Goal: Task Accomplishment & Management: Manage account settings

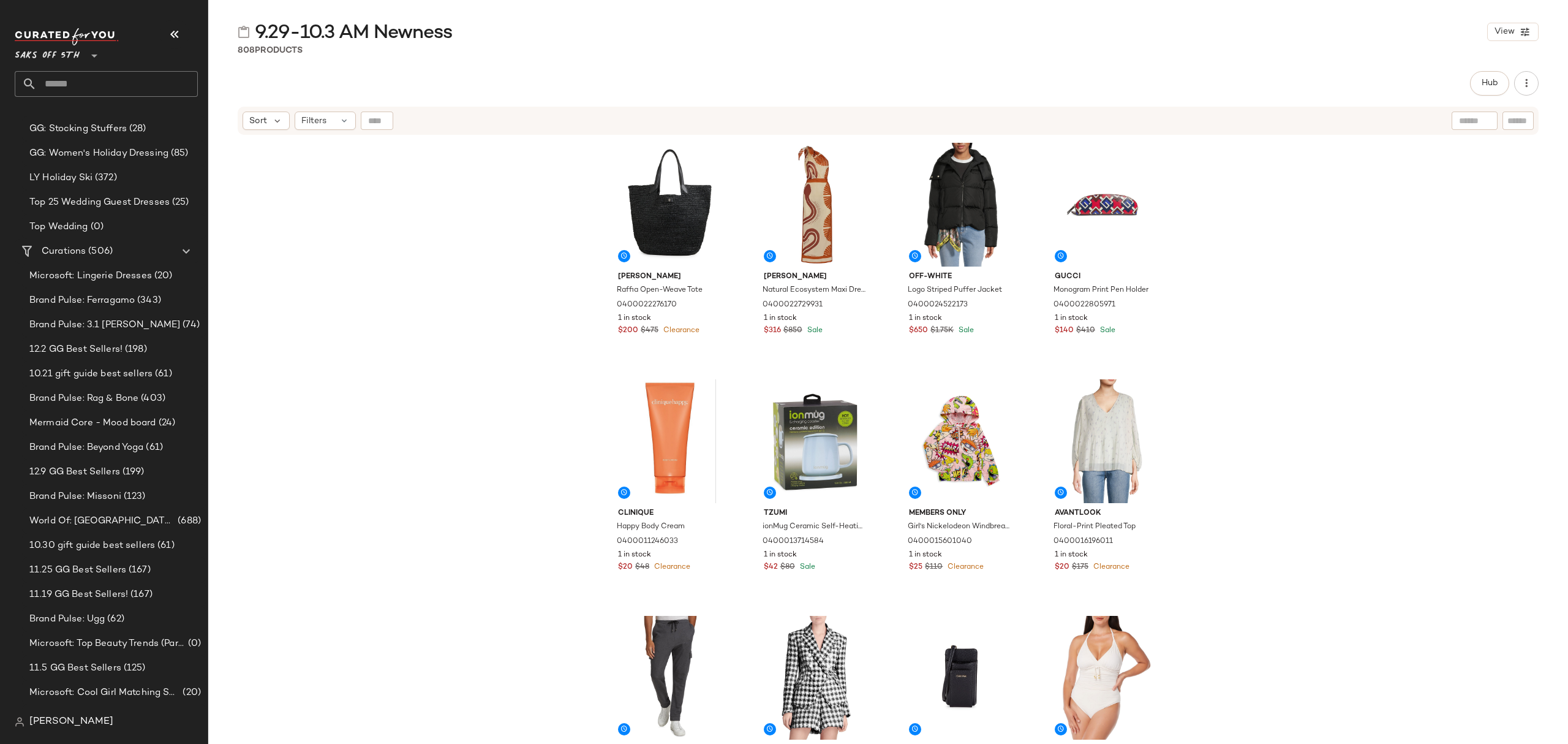
scroll to position [490, 0]
click at [100, 572] on span "11.25 GG Best Sellers" at bounding box center [78, 568] width 97 height 14
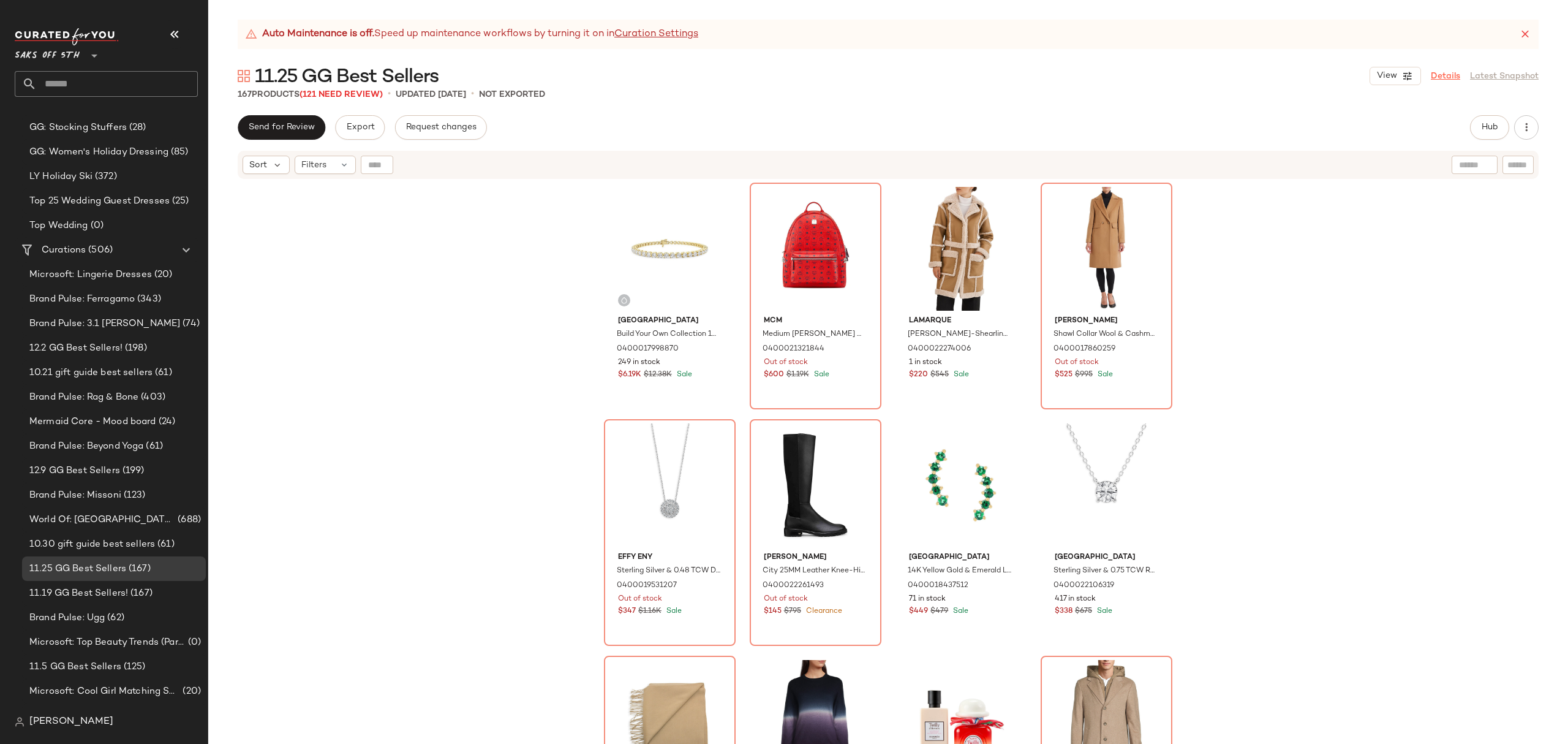
click at [1447, 67] on div "View Details Latest Snapshot" at bounding box center [1454, 76] width 169 height 18
click at [1447, 75] on link "Details" at bounding box center [1446, 76] width 30 height 13
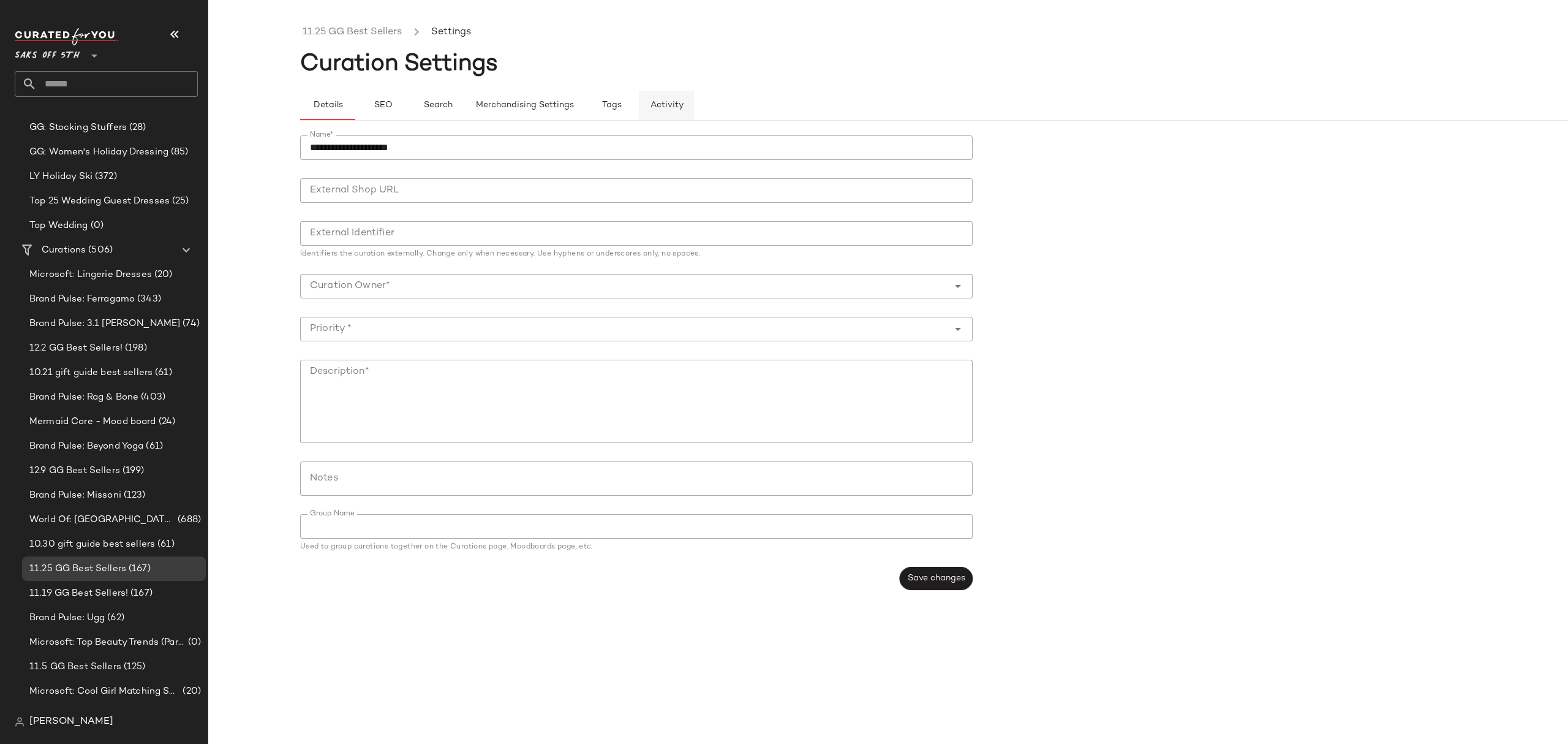
click at [665, 100] on span "Activity" at bounding box center [667, 105] width 34 height 10
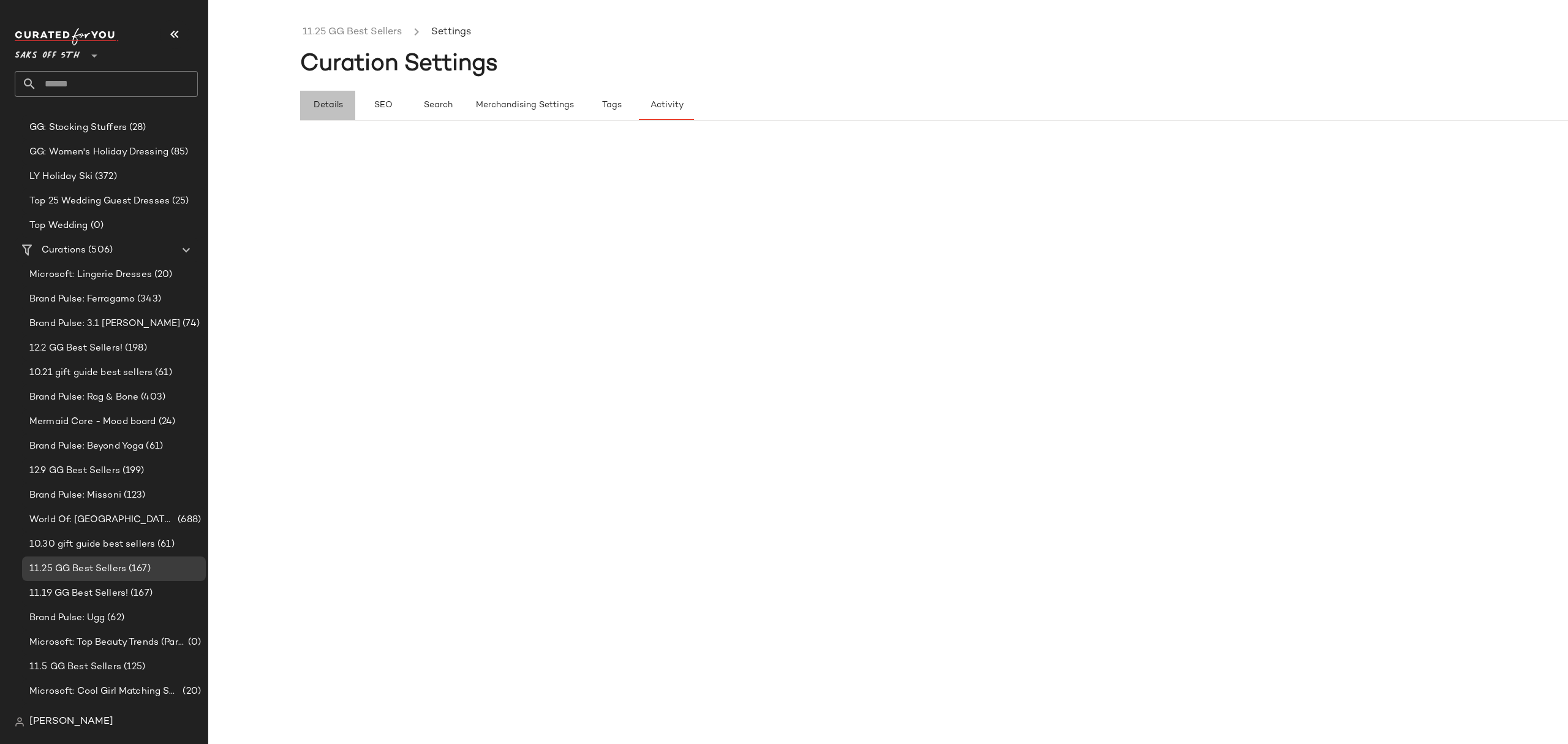
click at [329, 102] on span "Details" at bounding box center [327, 105] width 30 height 10
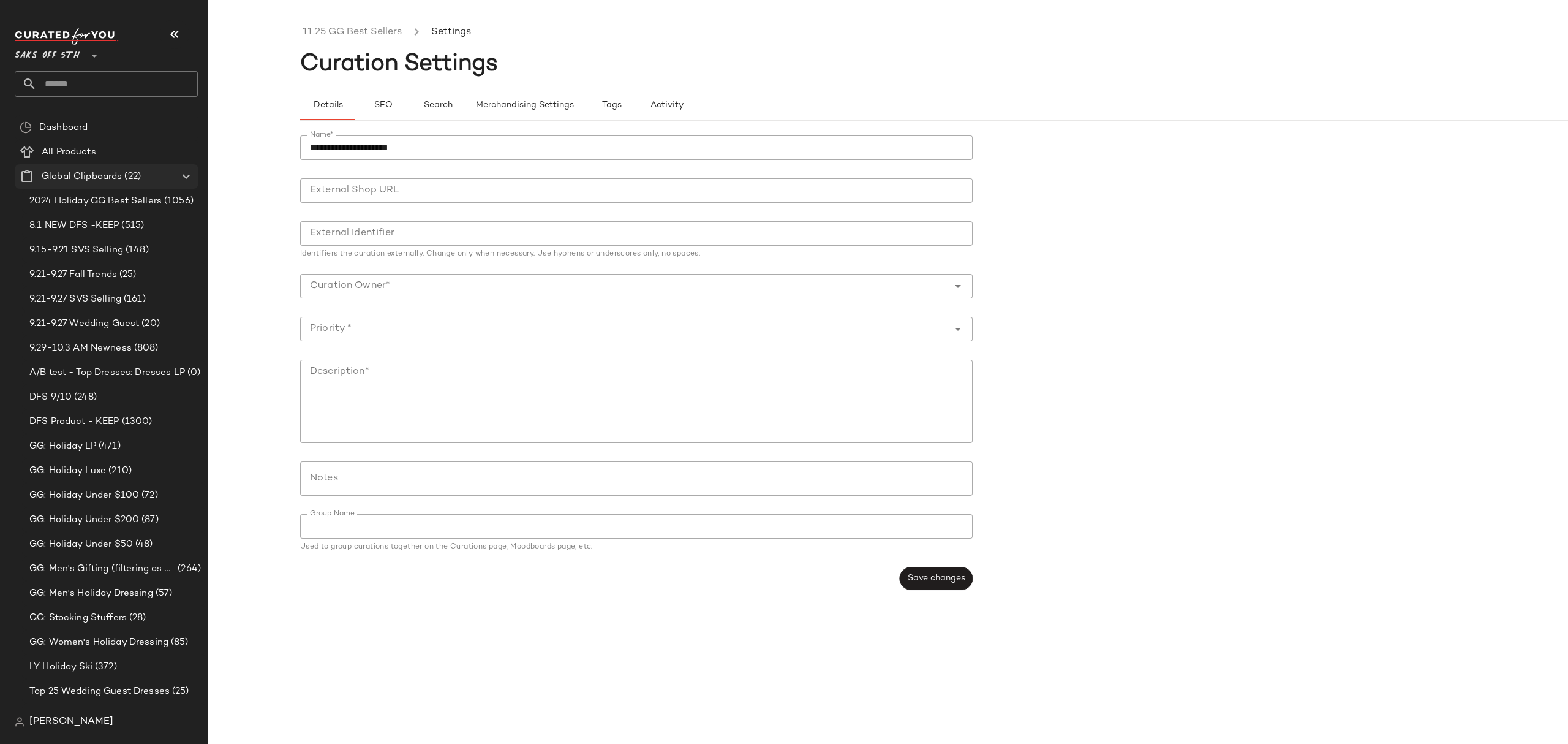
click at [105, 181] on span "Global Clipboards" at bounding box center [82, 176] width 80 height 14
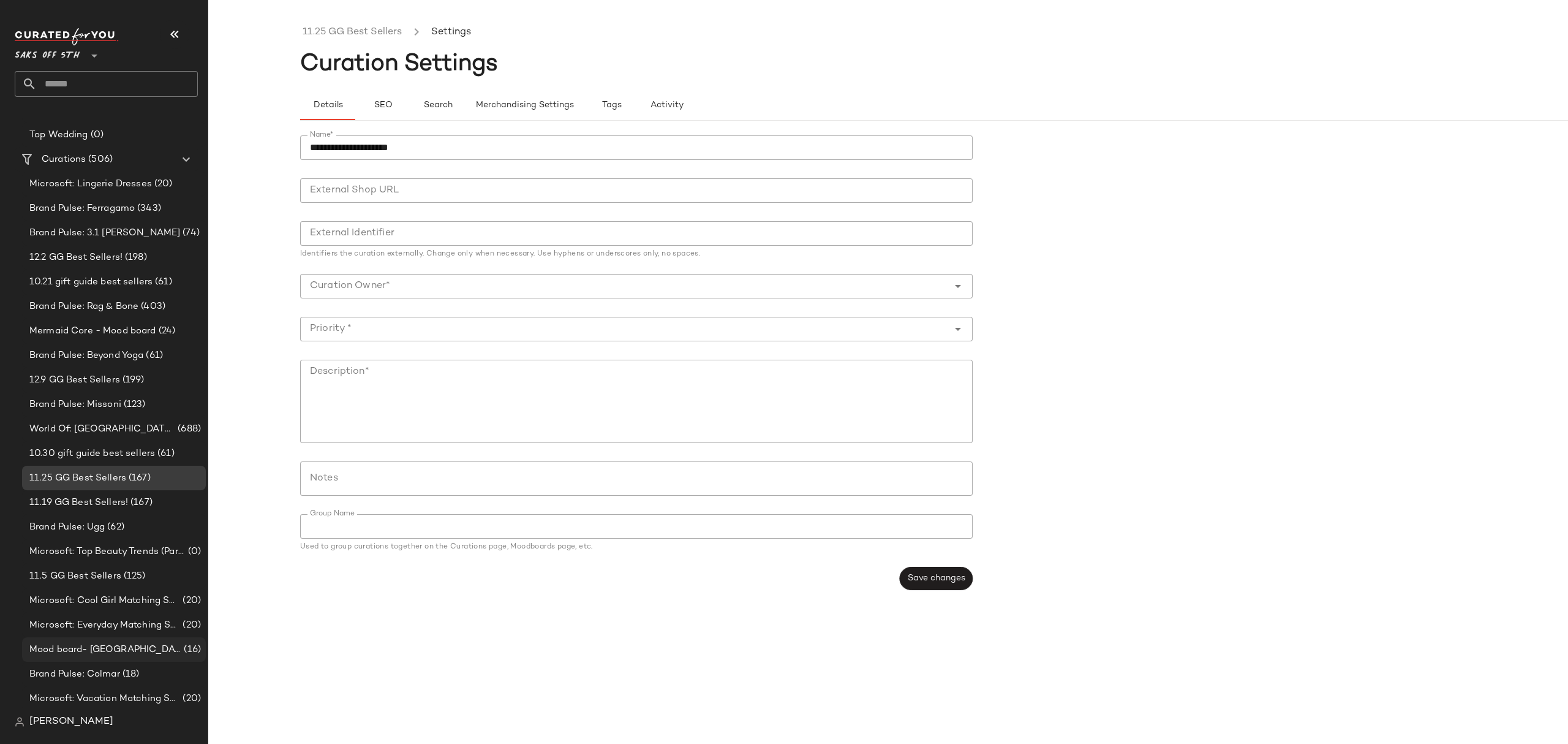
scroll to position [571, 0]
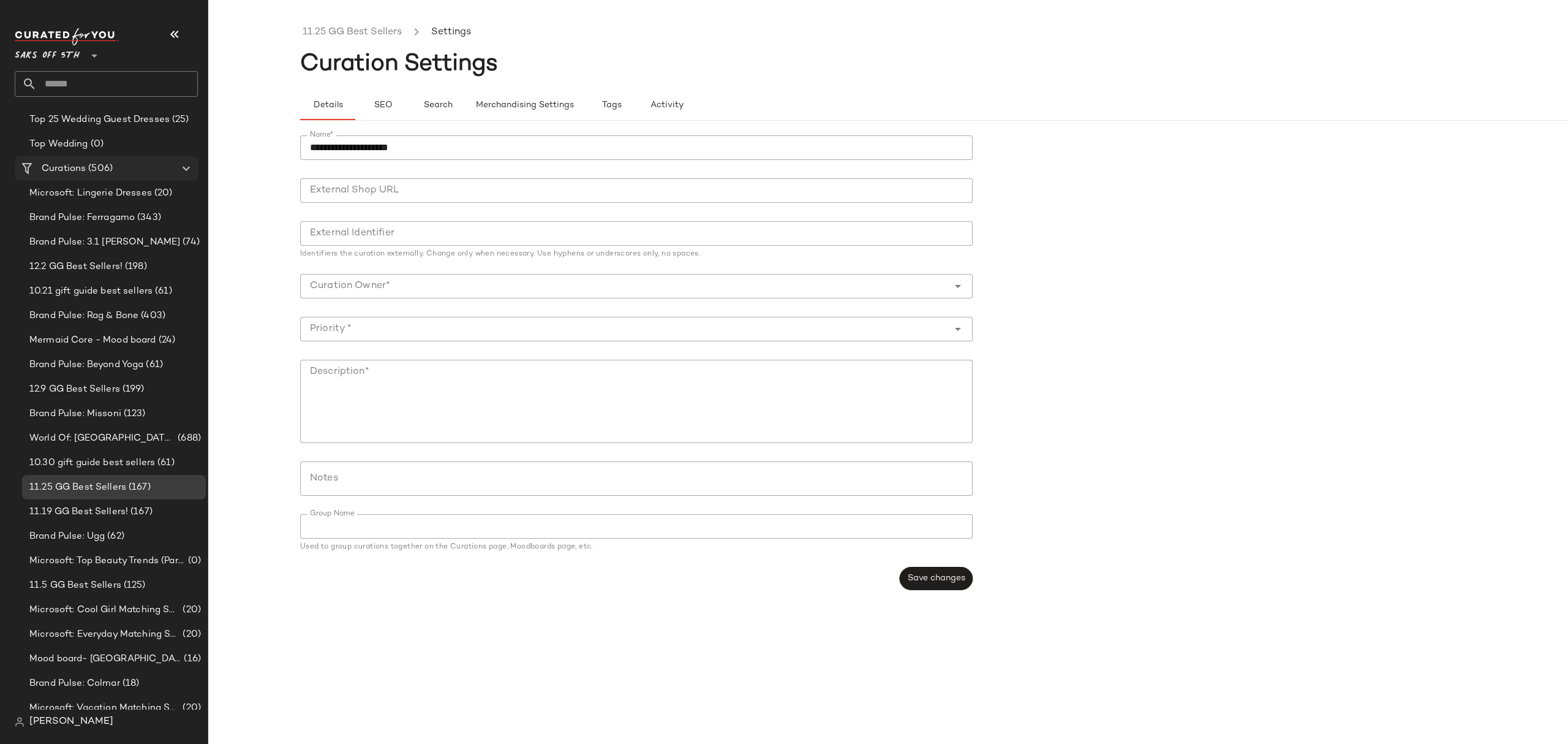
click at [118, 165] on div "Curations (506)" at bounding box center [107, 168] width 139 height 14
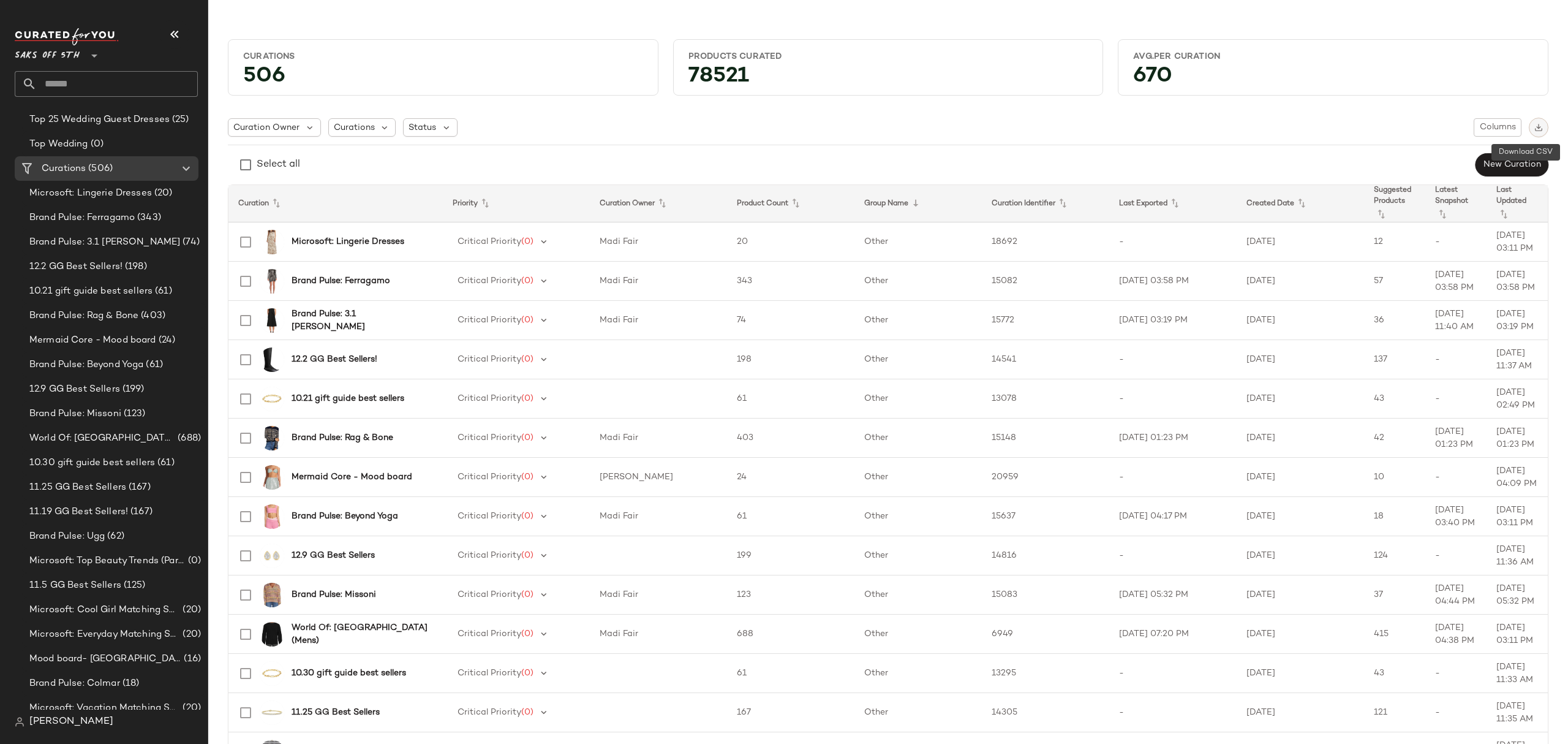
click at [1535, 126] on img "button" at bounding box center [1539, 128] width 9 height 9
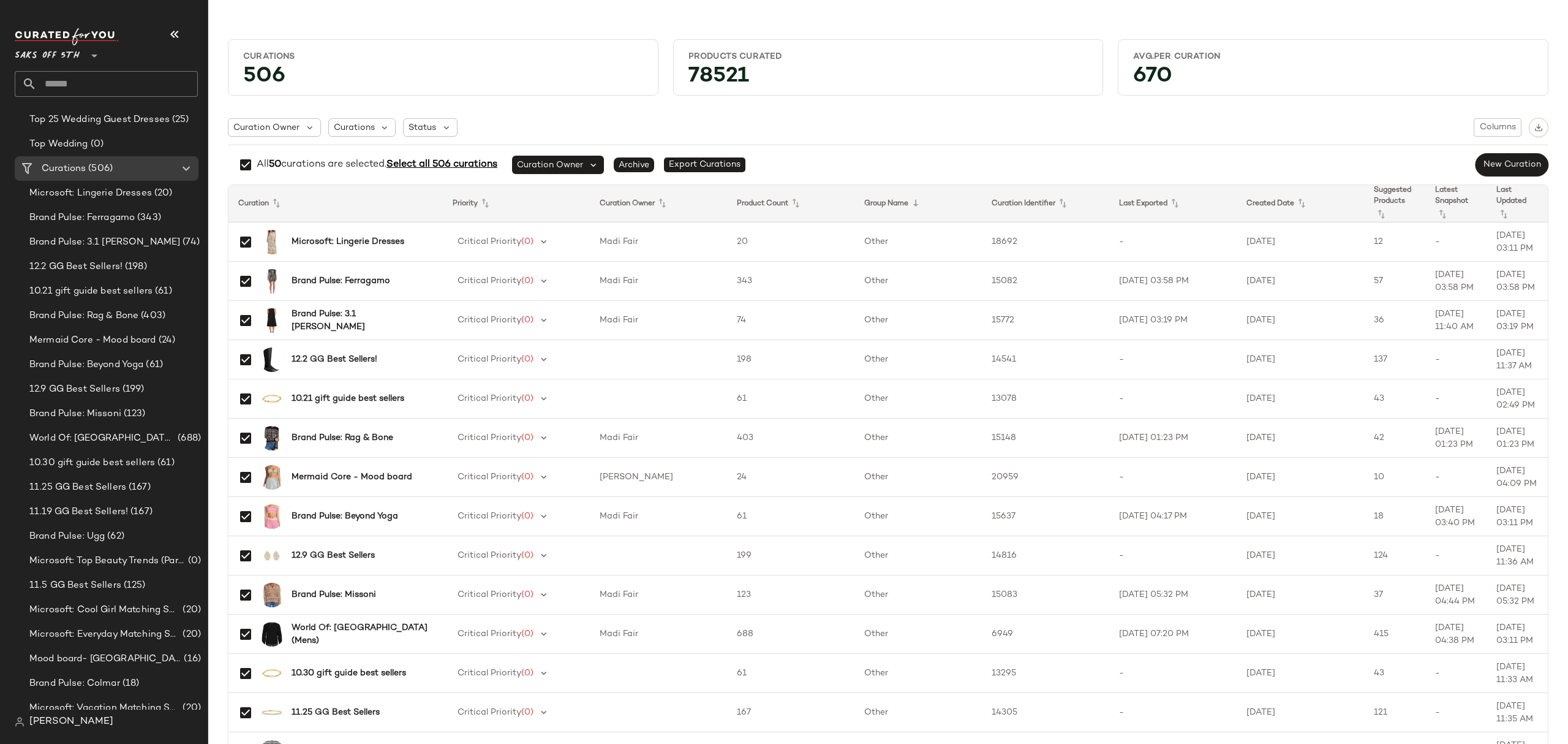
click at [443, 166] on span "Select all 506 curations" at bounding box center [442, 164] width 111 height 10
click at [1535, 126] on img "button" at bounding box center [1539, 128] width 9 height 9
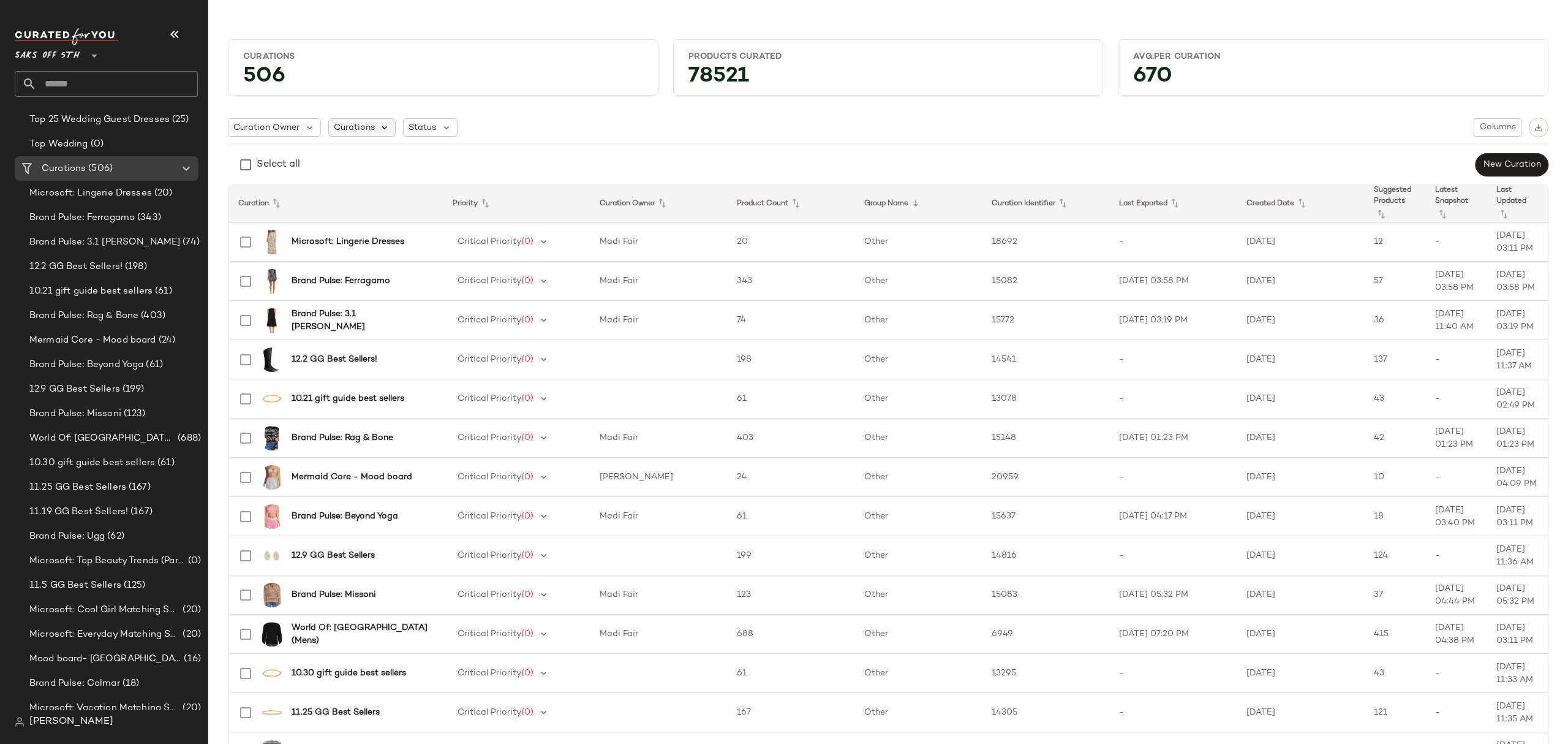
click at [386, 128] on icon at bounding box center [385, 128] width 11 height 11
click at [444, 130] on icon at bounding box center [447, 128] width 11 height 11
click at [468, 157] on span "Archived" at bounding box center [453, 160] width 37 height 25
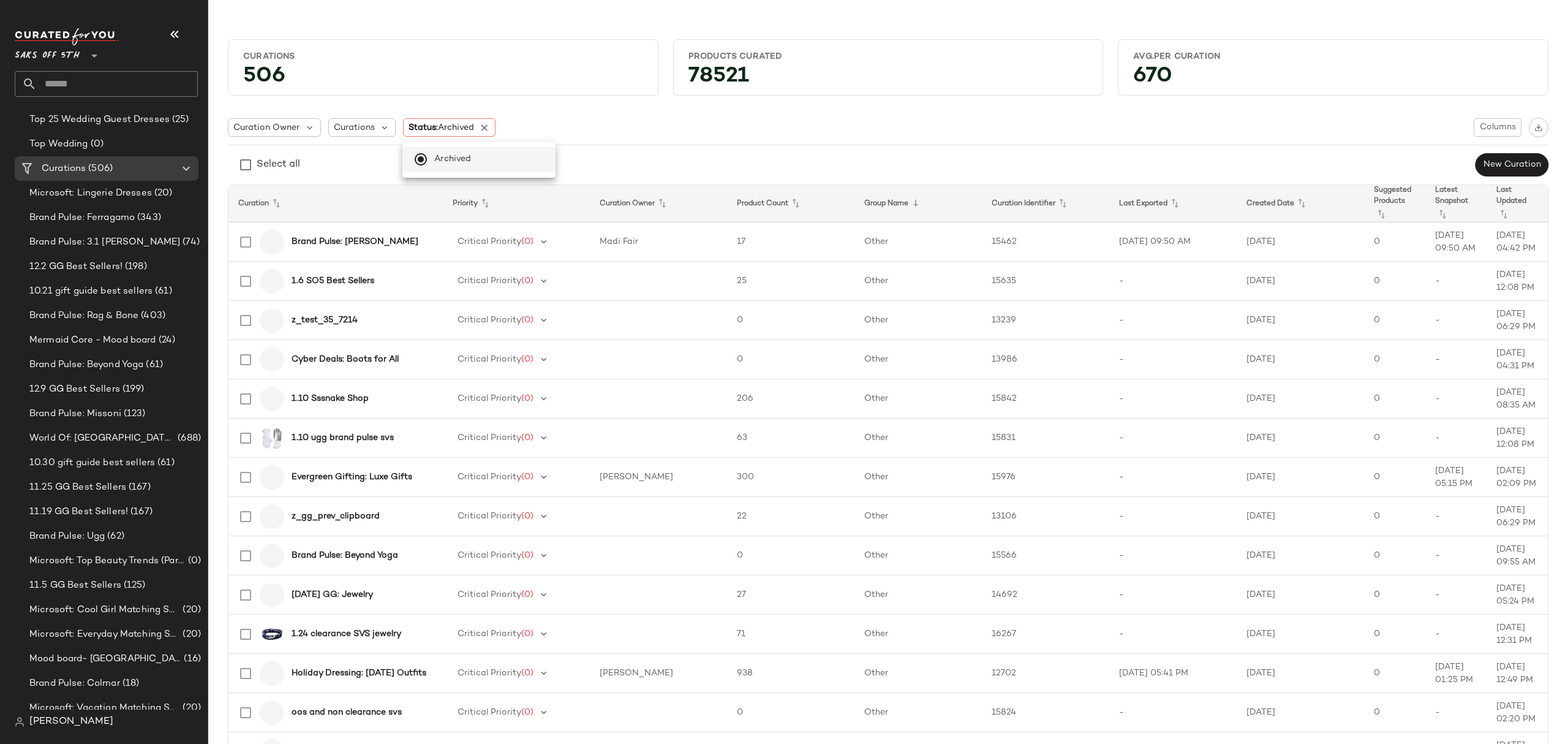
click at [684, 131] on div "Curation Owner Curations Status: Archived Columns" at bounding box center [888, 128] width 1321 height 20
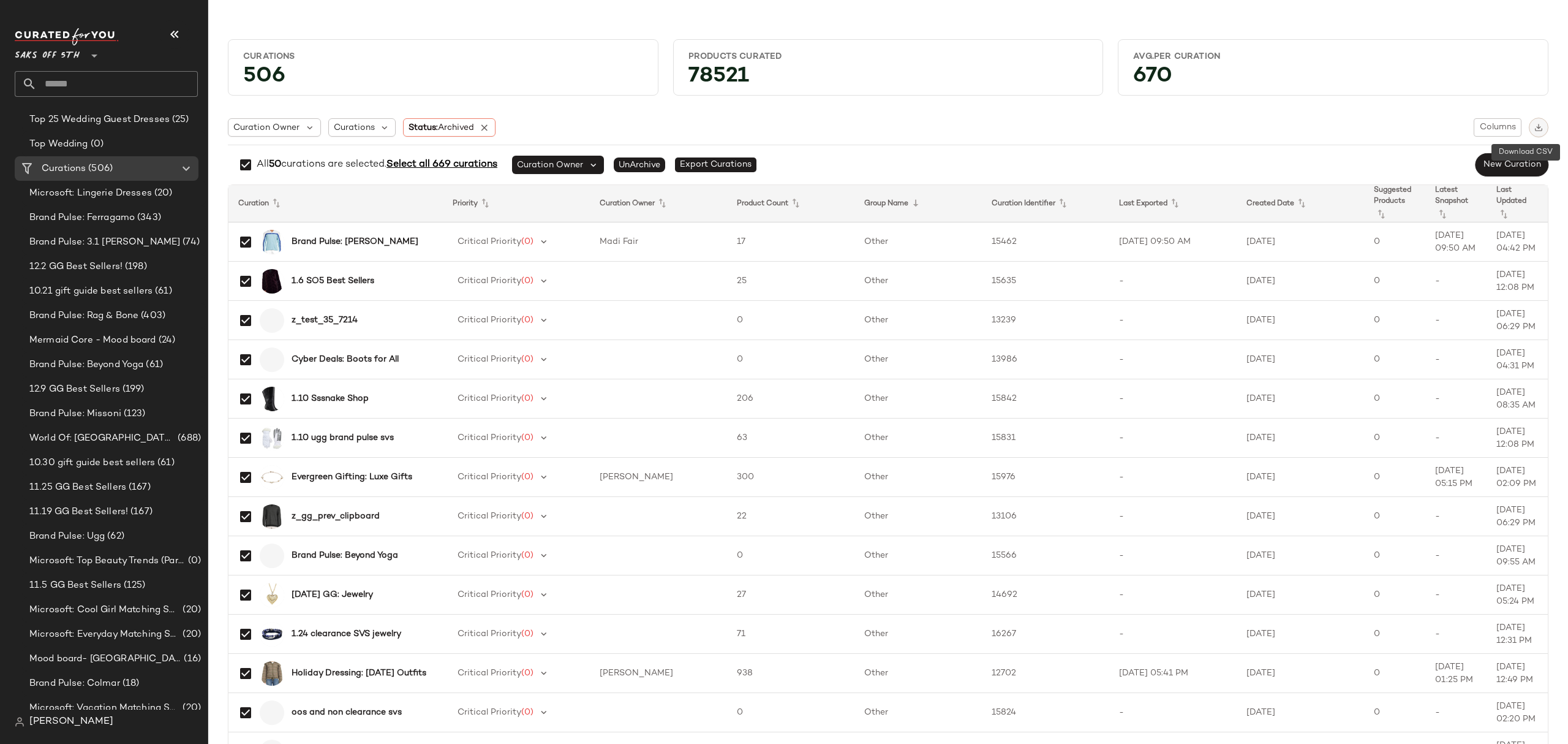
click at [1537, 126] on button "button" at bounding box center [1539, 128] width 20 height 20
click at [474, 167] on span "Select all 669 curations" at bounding box center [442, 164] width 111 height 10
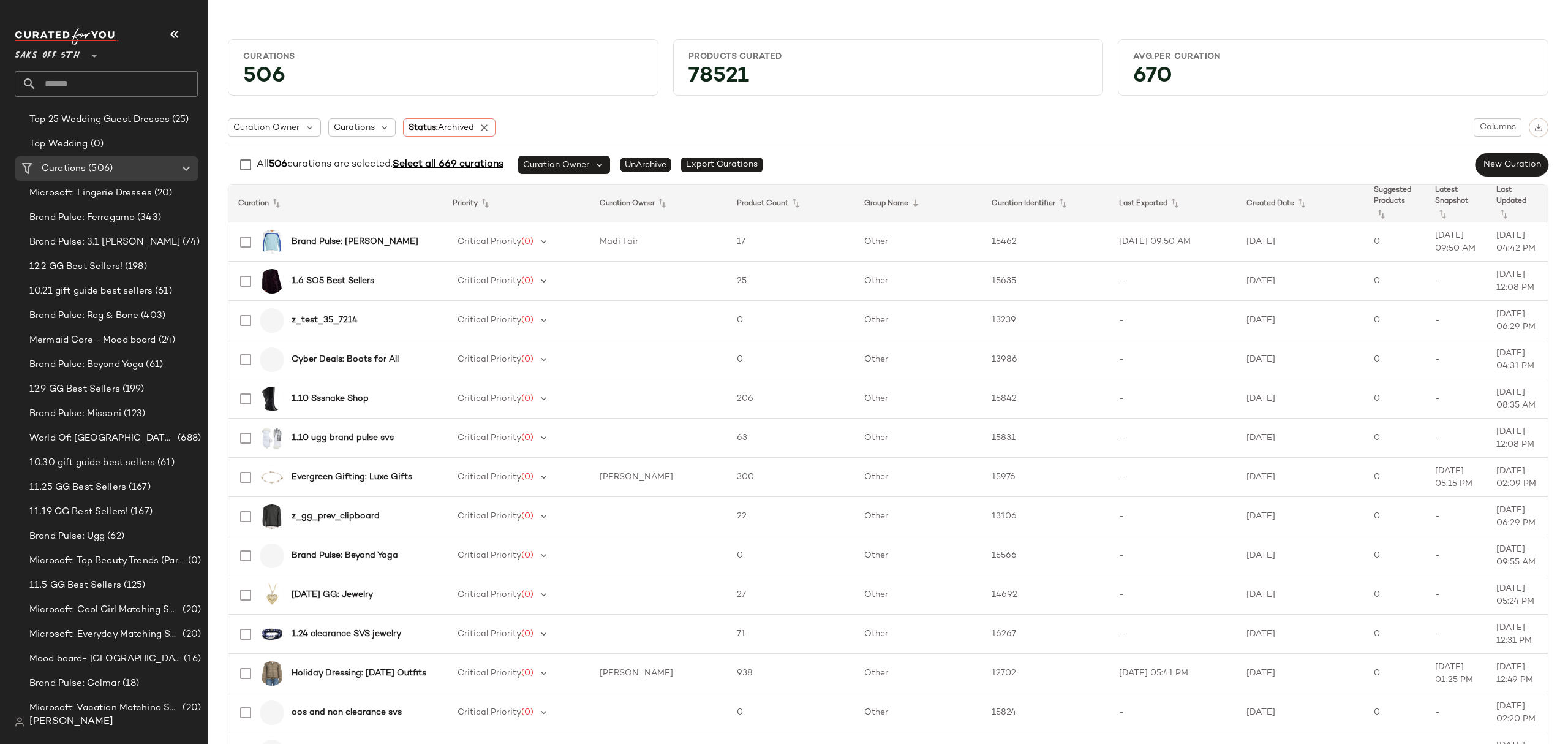
click at [454, 169] on span "Select all 669 curations" at bounding box center [448, 164] width 111 height 10
click at [454, 163] on span "Select all 669 curations" at bounding box center [448, 164] width 111 height 10
click at [435, 165] on span "Select all 669 curations" at bounding box center [447, 164] width 111 height 10
click at [435, 165] on span "Select all 669 curations" at bounding box center [448, 164] width 111 height 10
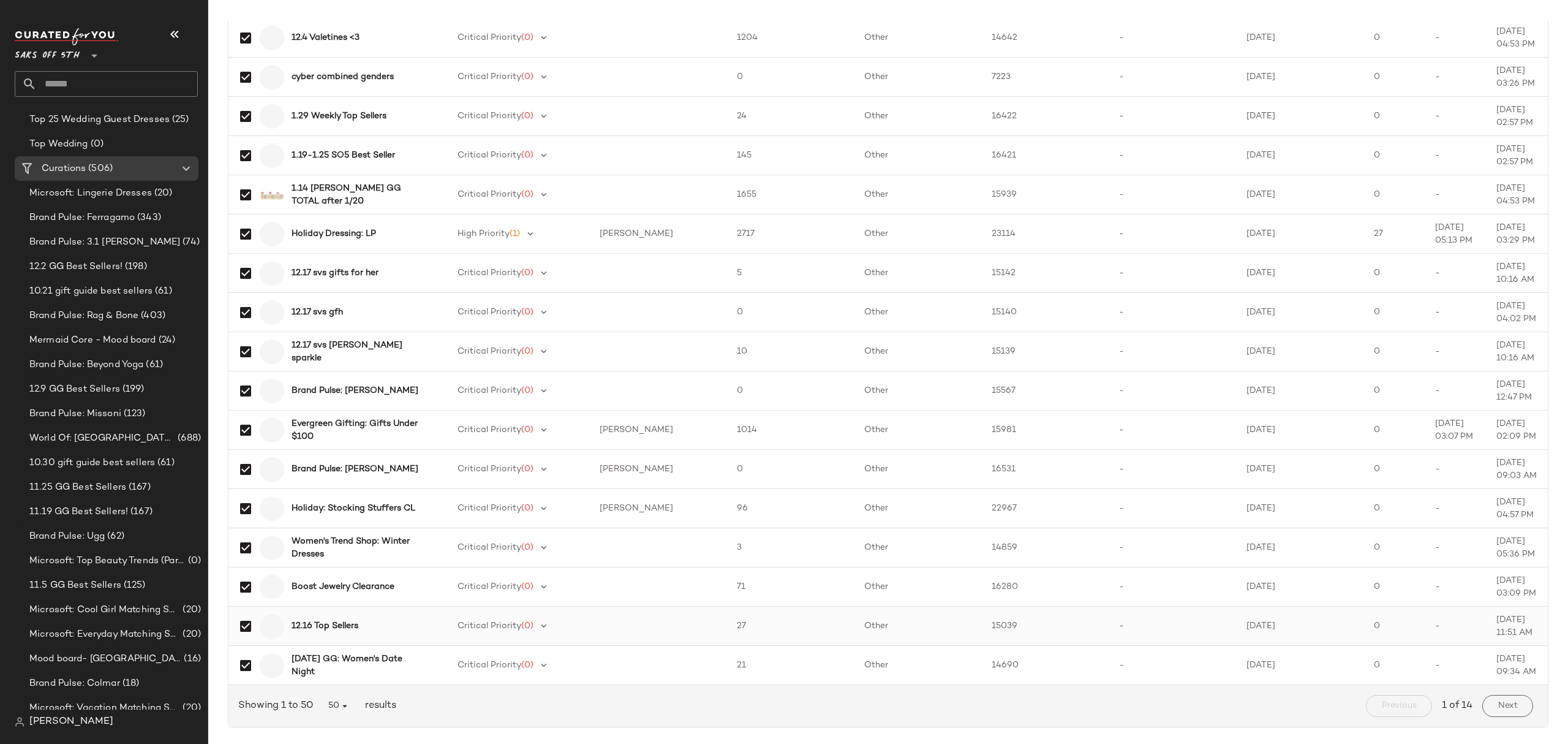
scroll to position [1512, 0]
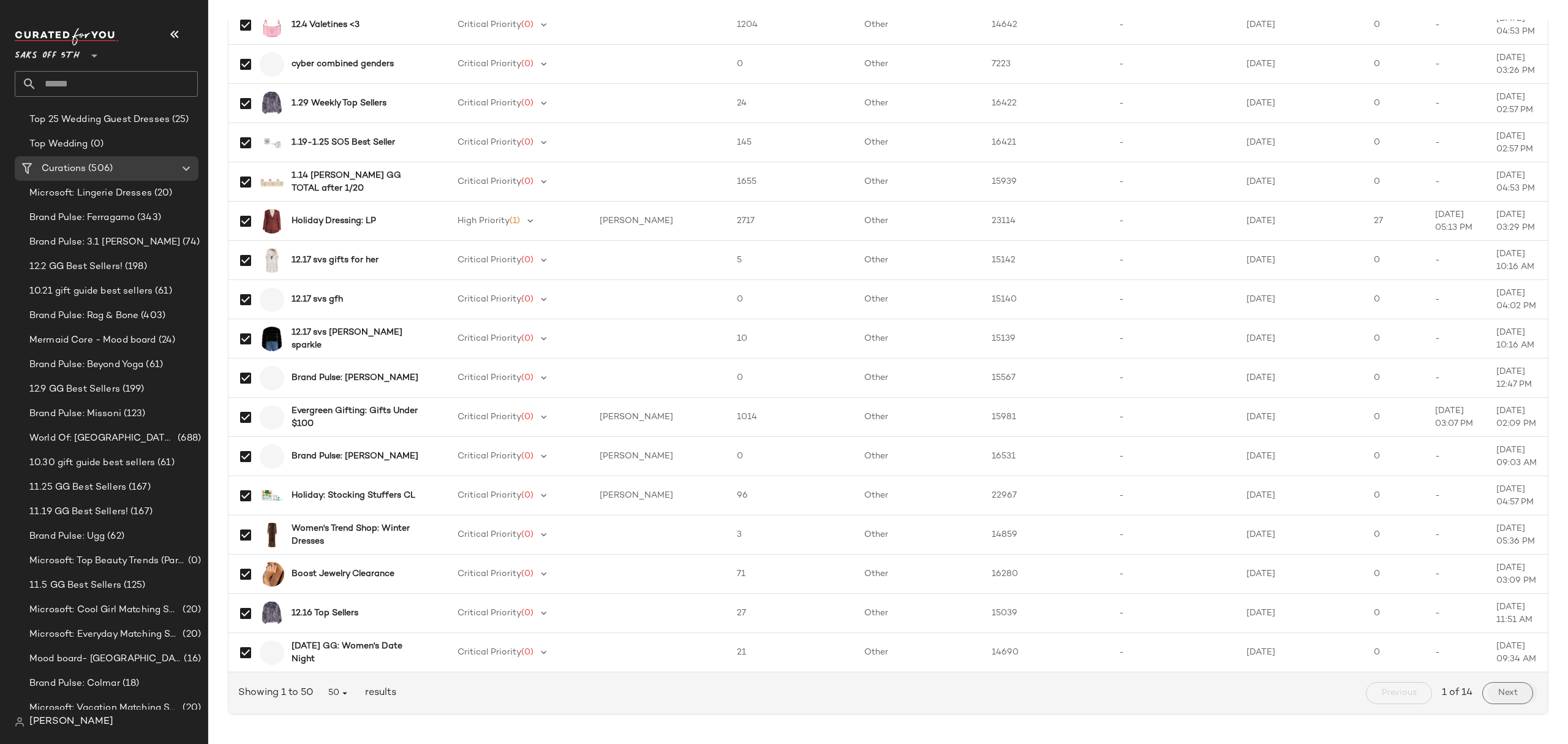
click at [1512, 693] on button "Next" at bounding box center [1508, 693] width 51 height 22
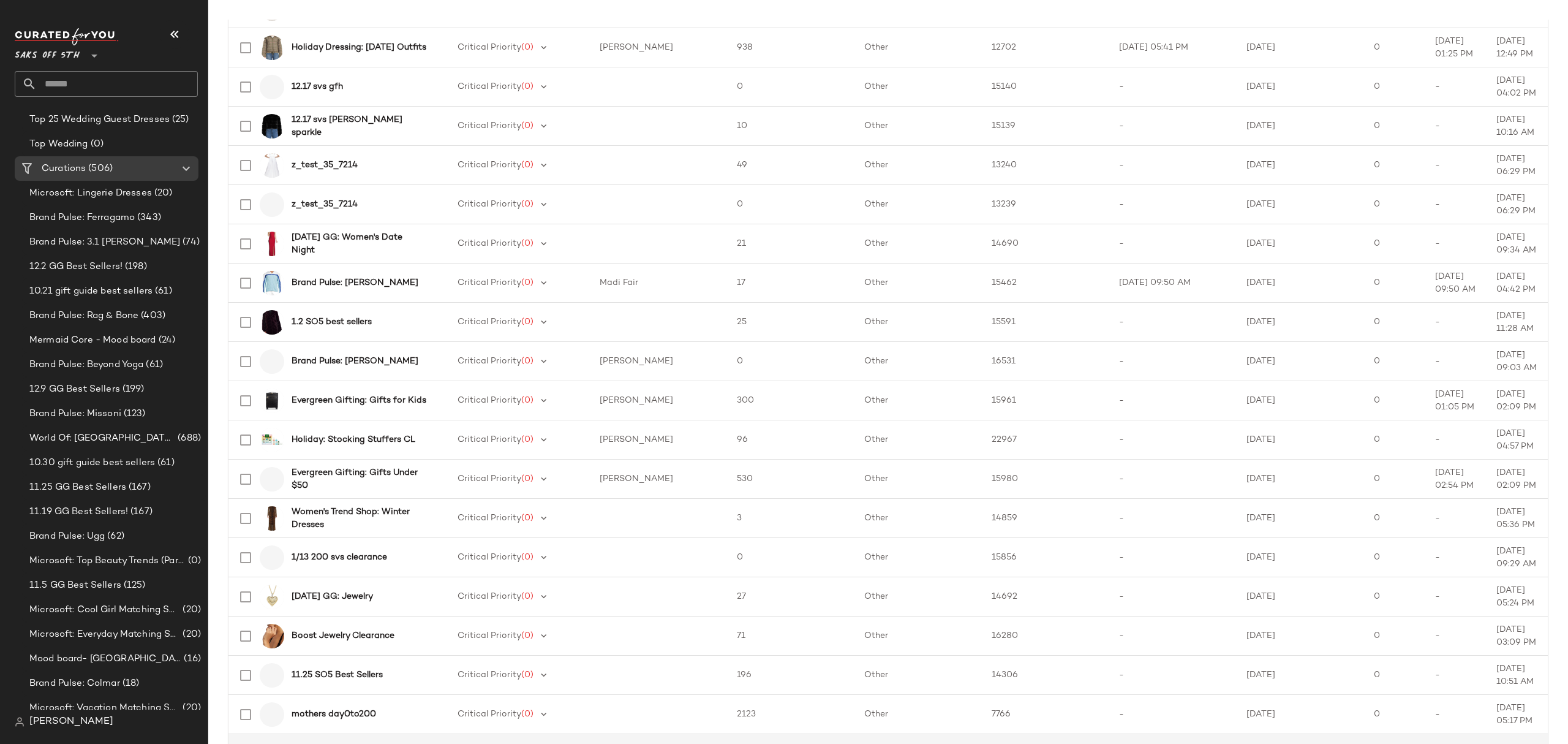
scroll to position [1512, 0]
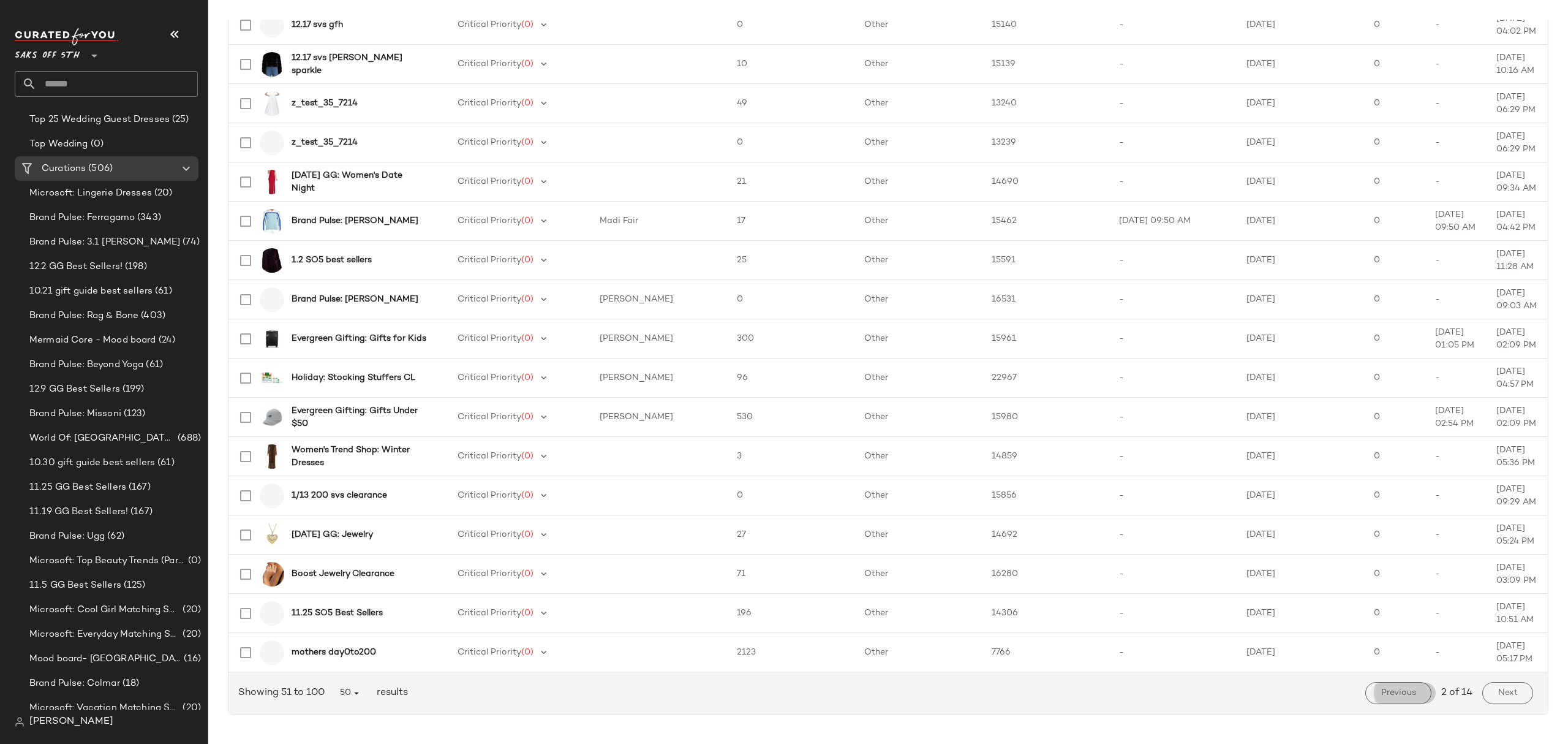
click at [1407, 694] on span "Previous" at bounding box center [1399, 693] width 36 height 10
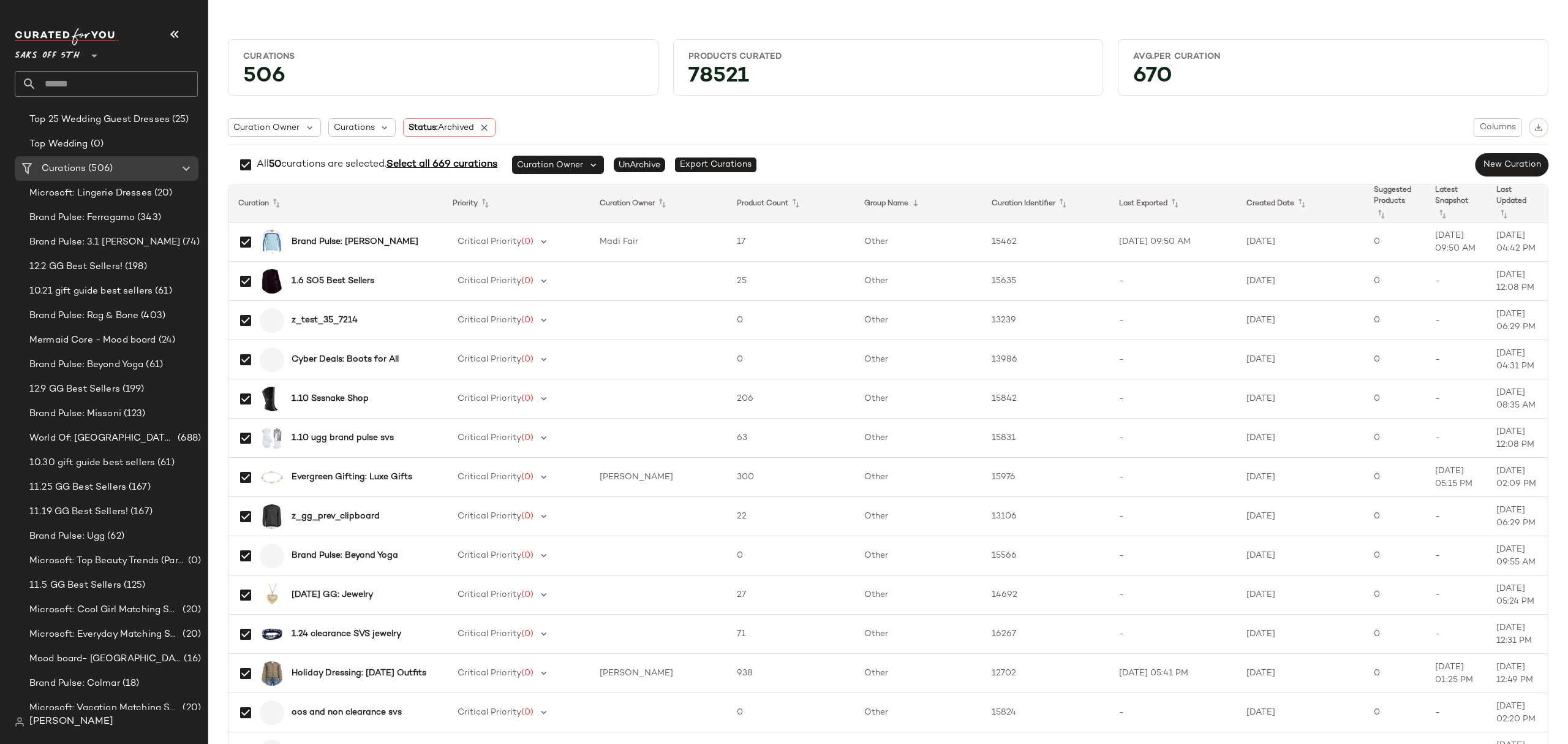
click at [458, 162] on span "Select all 669 curations" at bounding box center [442, 164] width 111 height 10
click at [449, 165] on span "Select all 669 curations" at bounding box center [447, 164] width 111 height 10
click at [449, 165] on span "Select all 669 curations" at bounding box center [448, 164] width 111 height 10
click at [422, 165] on span "Select all 669 curations" at bounding box center [447, 164] width 111 height 10
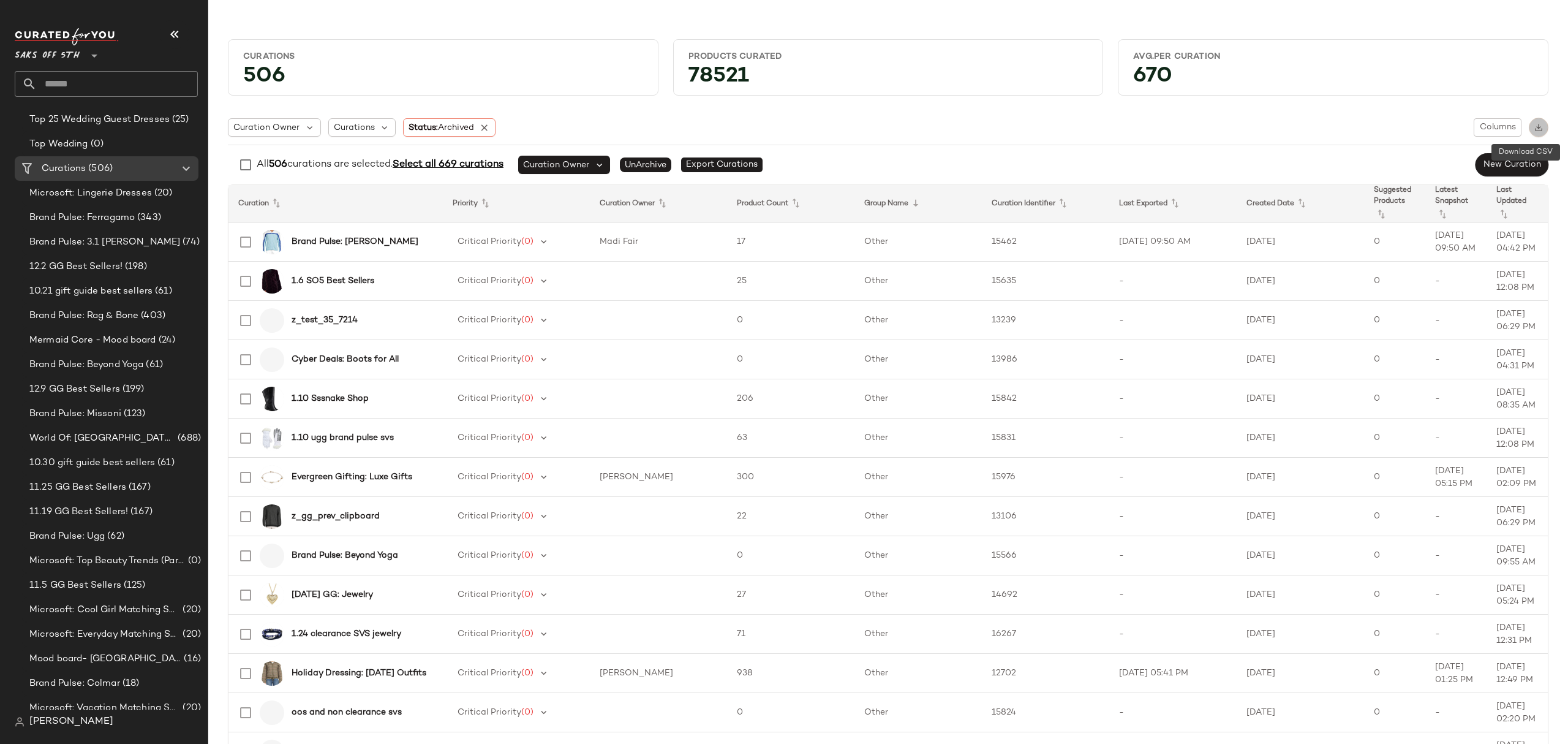
click at [1535, 123] on img "button" at bounding box center [1539, 128] width 9 height 9
